Goal: Complete application form

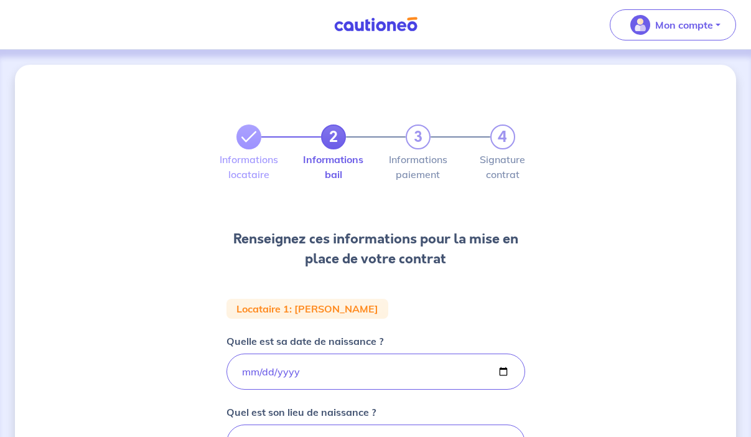
select select "FR"
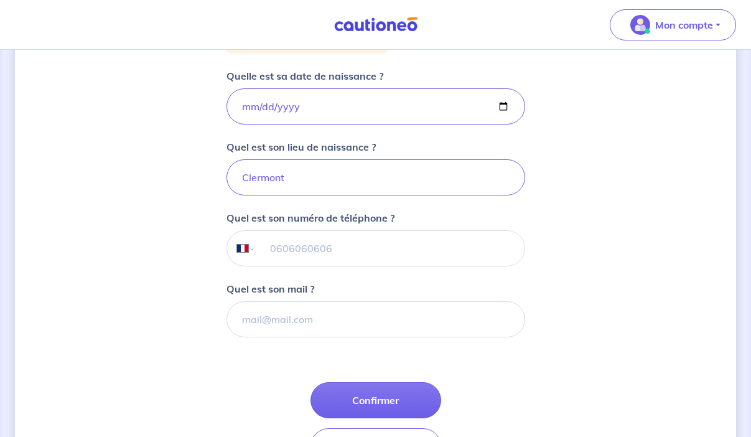
scroll to position [266, 0]
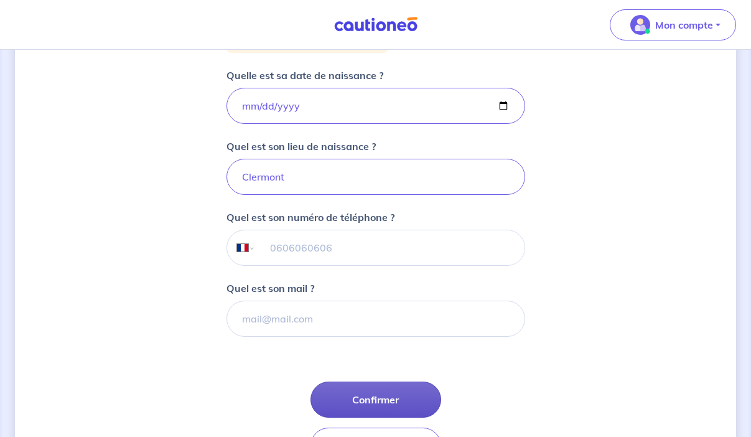
click at [367, 397] on button "Confirmer" at bounding box center [376, 400] width 131 height 36
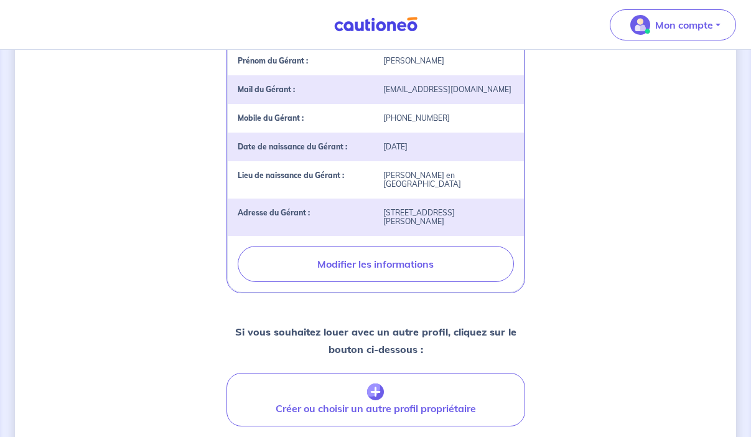
scroll to position [548, 0]
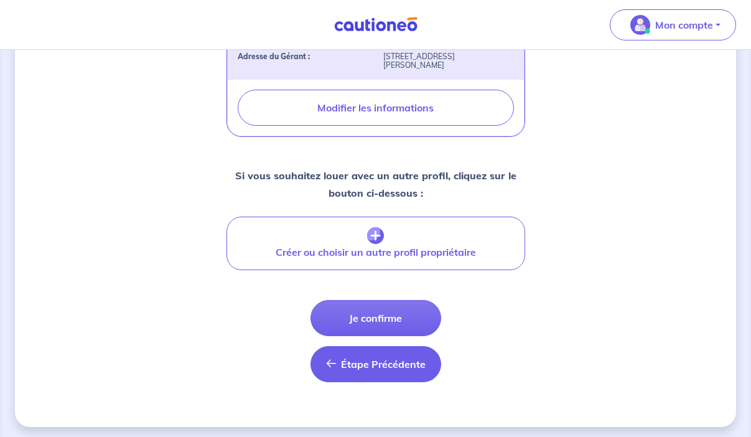
click at [381, 358] on span "Étape Précédente" at bounding box center [383, 364] width 85 height 12
select select "FR"
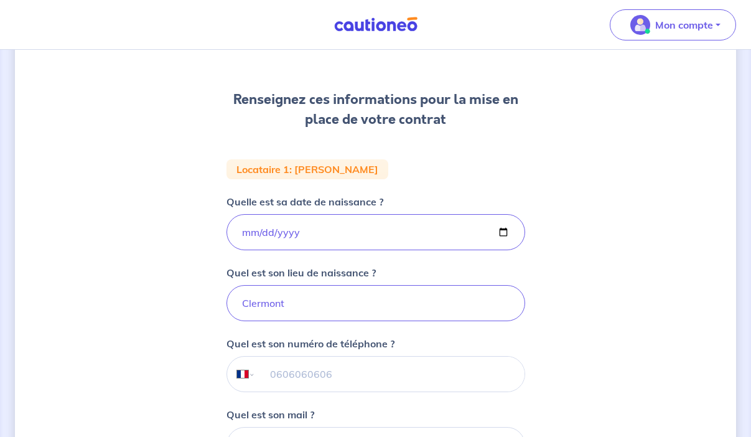
scroll to position [140, 0]
click at [277, 378] on input "tel" at bounding box center [389, 373] width 269 height 35
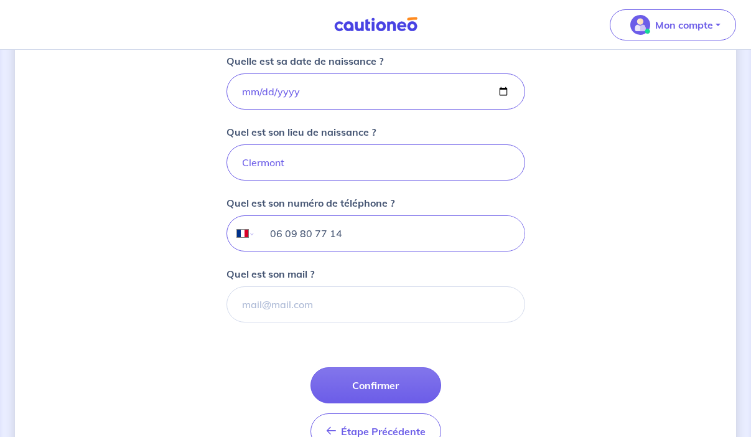
scroll to position [306, 0]
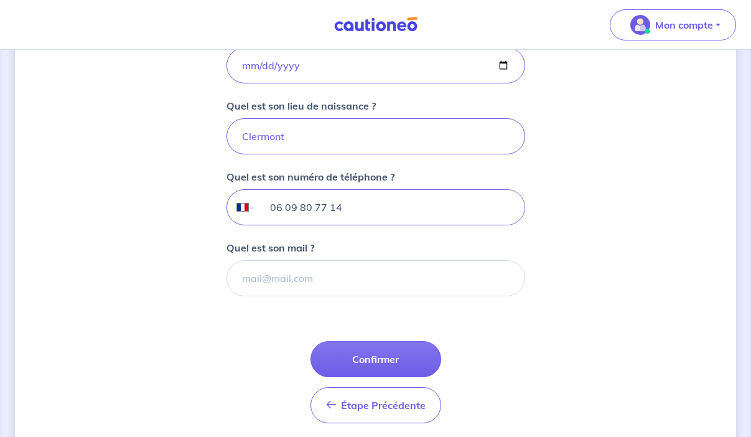
type input "06 09 80 77 14"
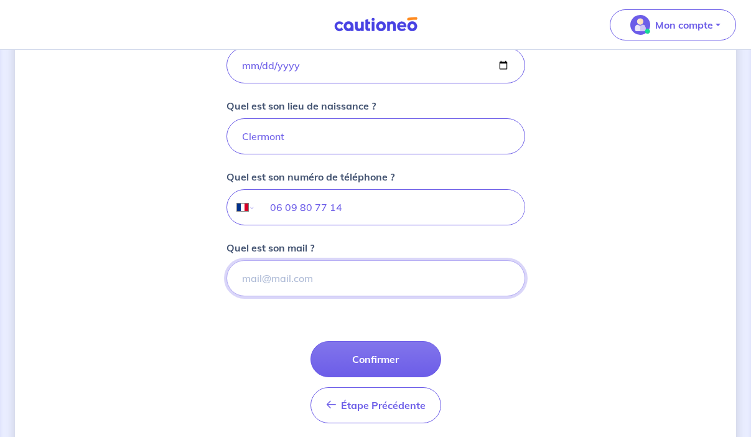
click at [290, 283] on input "Quel est son mail ?" at bounding box center [376, 278] width 299 height 36
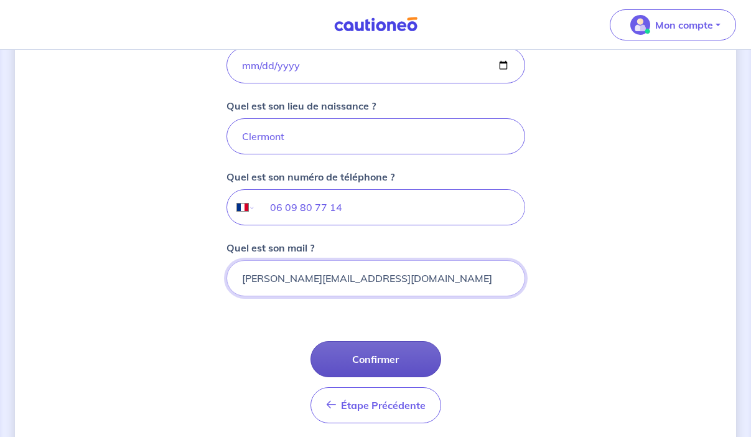
type input "[PERSON_NAME][EMAIL_ADDRESS][DOMAIN_NAME]"
click at [356, 361] on button "Confirmer" at bounding box center [376, 359] width 131 height 36
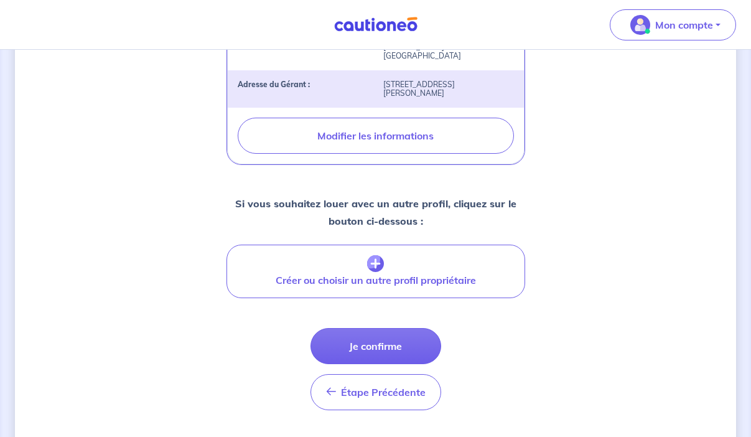
scroll to position [548, 0]
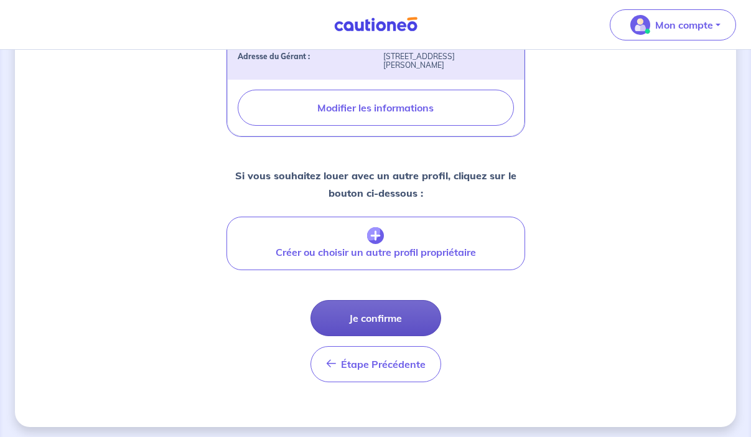
click at [393, 311] on button "Je confirme" at bounding box center [376, 318] width 131 height 36
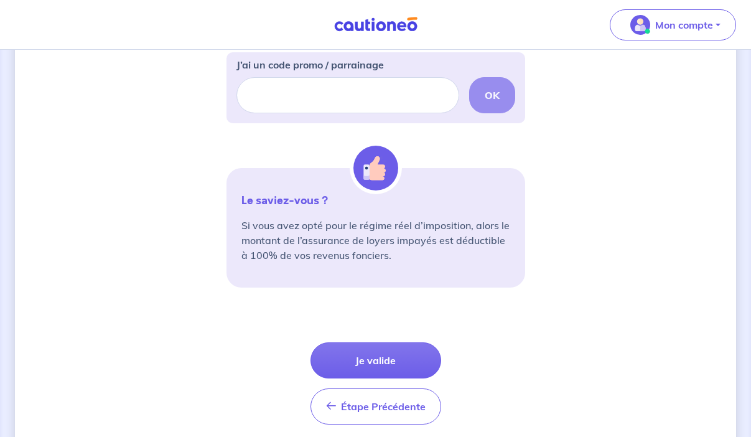
scroll to position [452, 0]
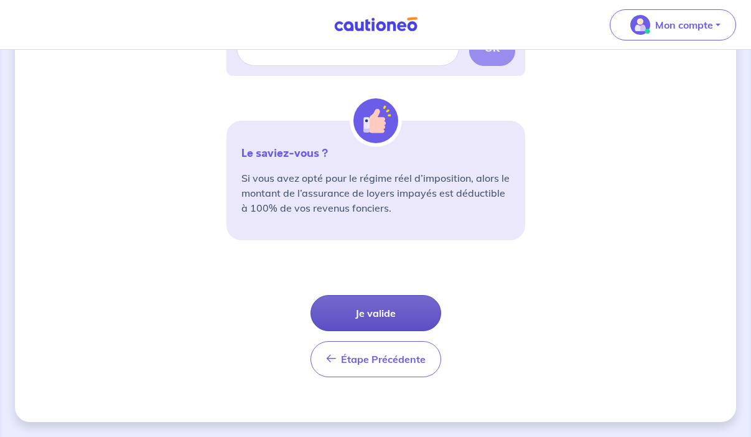
click at [372, 301] on button "Je valide" at bounding box center [376, 313] width 131 height 36
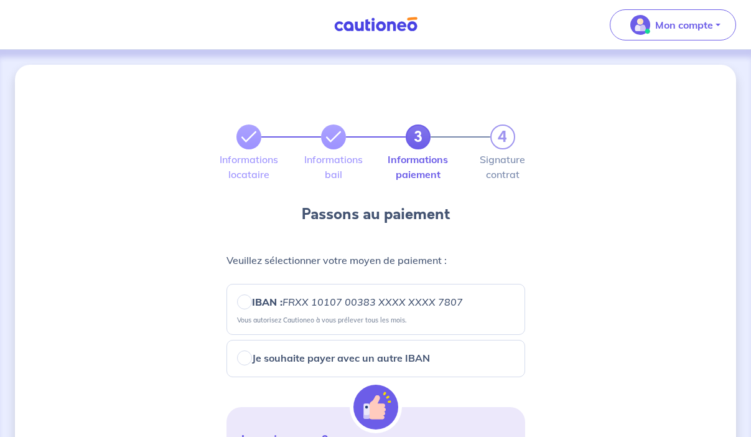
click at [372, 301] on em "FRXX 10107 00383 XXXX XXXX 7807" at bounding box center [373, 302] width 181 height 12
click at [252, 301] on input "IBAN : FRXX [FINANCIAL_ID] XXXX XXXX 7807" at bounding box center [244, 301] width 15 height 15
radio input "true"
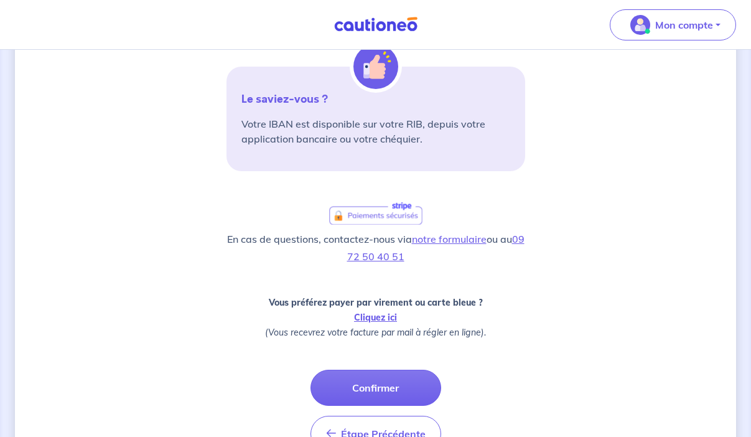
scroll to position [415, 0]
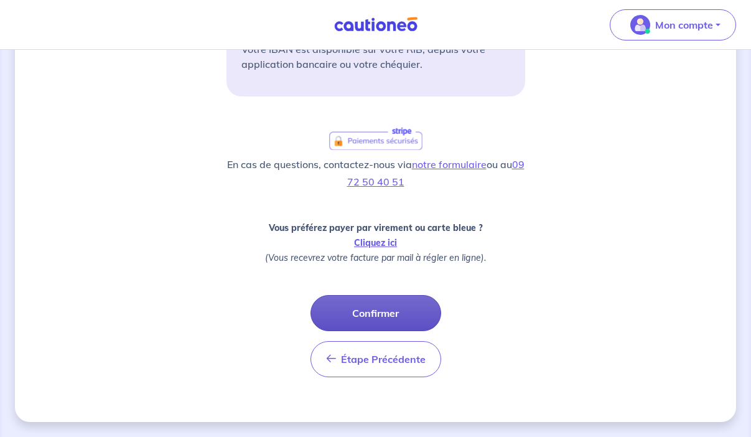
click at [380, 309] on button "Confirmer" at bounding box center [376, 313] width 131 height 36
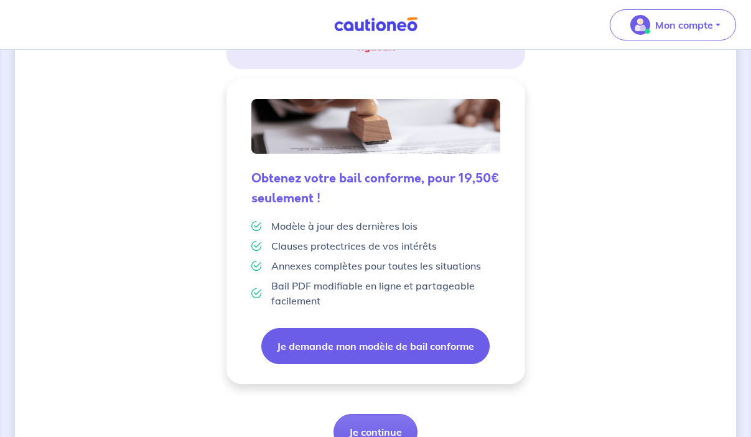
scroll to position [347, 0]
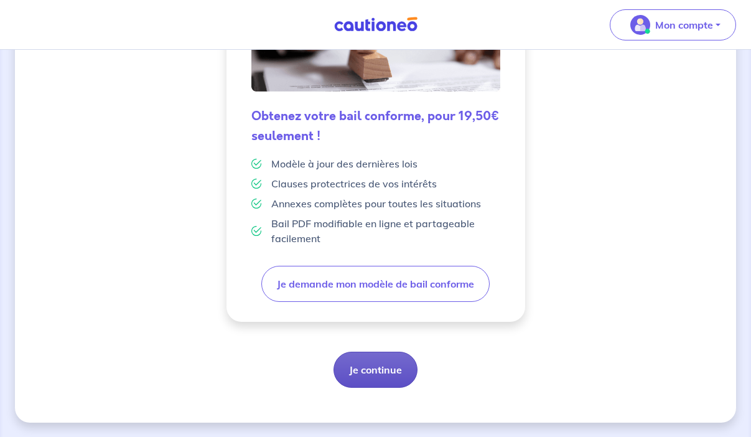
click at [381, 367] on button "Je continue" at bounding box center [376, 370] width 84 height 36
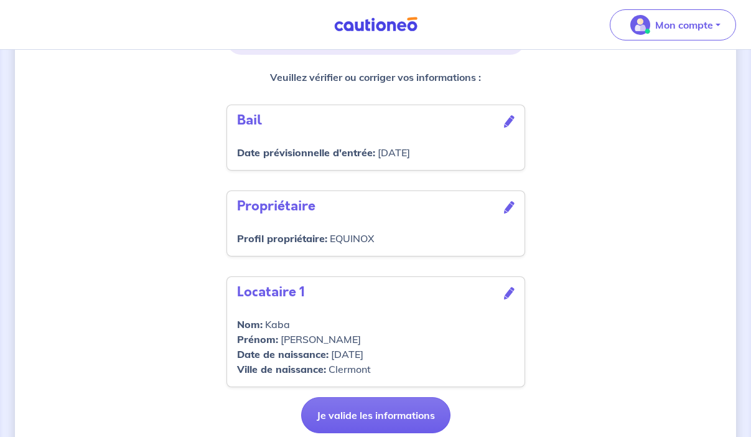
scroll to position [410, 0]
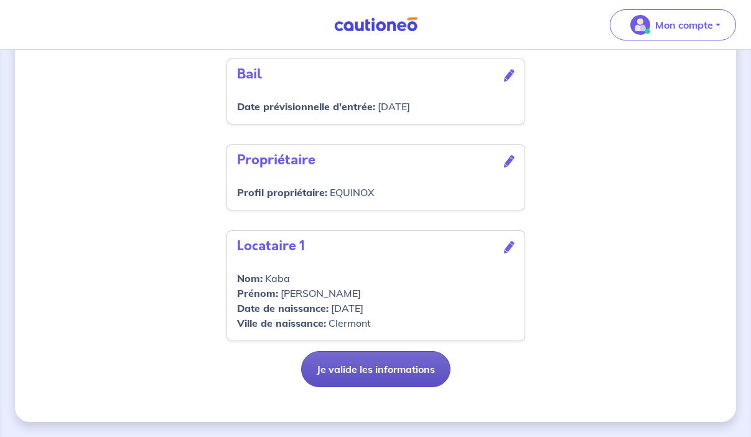
click at [354, 370] on button "Je valide les informations" at bounding box center [375, 369] width 149 height 36
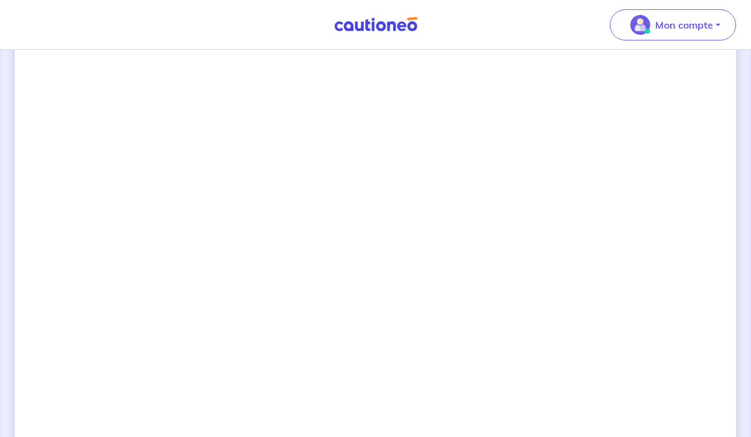
scroll to position [990, 0]
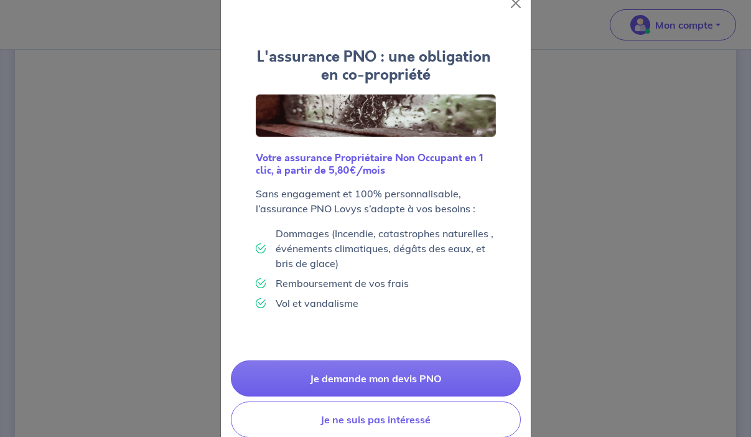
scroll to position [58, 0]
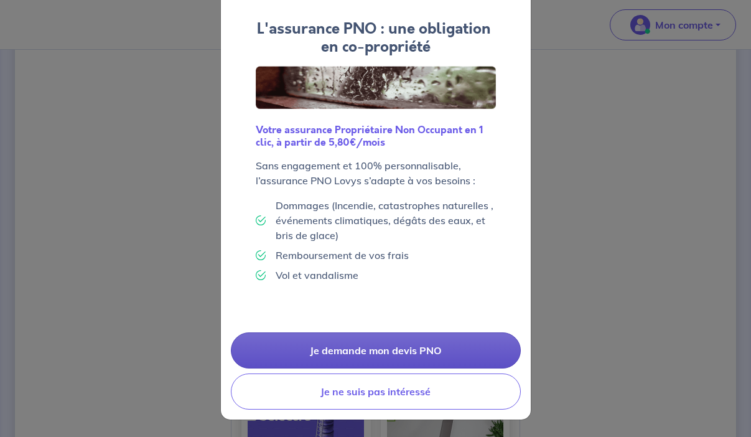
click at [350, 347] on link "Je demande mon devis PNO" at bounding box center [376, 350] width 290 height 36
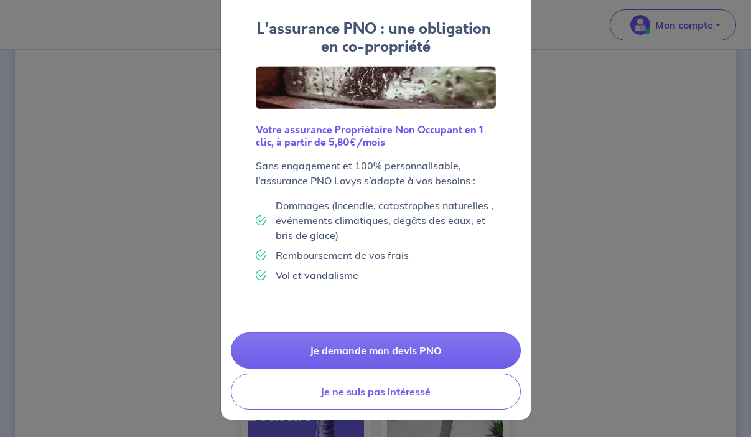
scroll to position [0, 0]
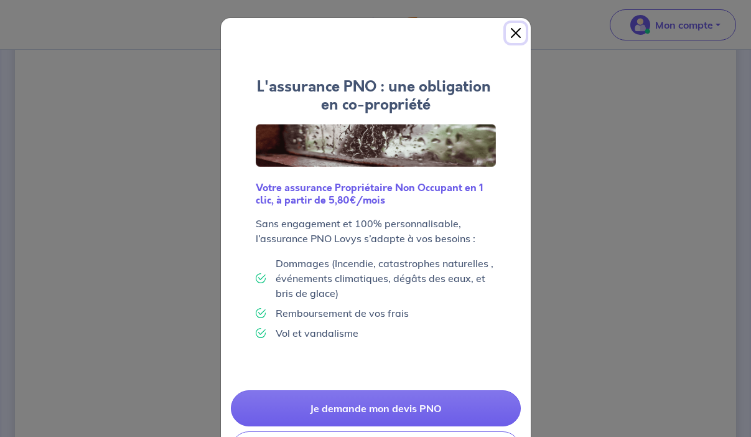
click at [515, 35] on button "Close" at bounding box center [516, 33] width 20 height 20
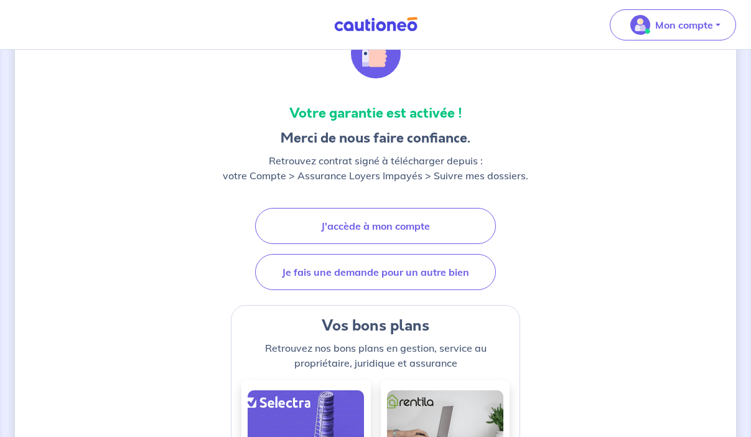
scroll to position [113, 0]
